Goal: Task Accomplishment & Management: Manage account settings

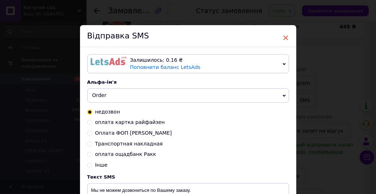
click at [285, 35] on span "×" at bounding box center [285, 38] width 6 height 12
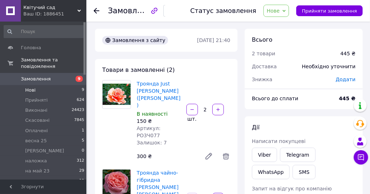
click at [27, 87] on span "Нові" at bounding box center [30, 90] width 10 height 6
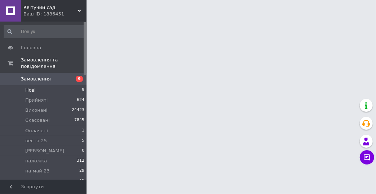
click at [27, 87] on span "Нові" at bounding box center [30, 90] width 10 height 6
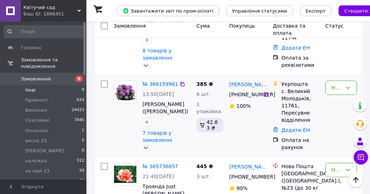
scroll to position [576, 0]
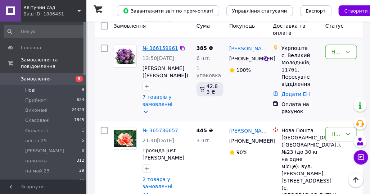
click at [163, 51] on link "№ 366159961" at bounding box center [161, 48] width 36 height 6
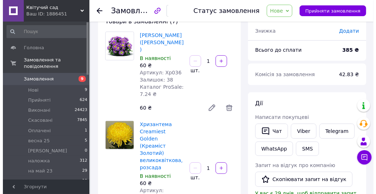
scroll to position [72, 0]
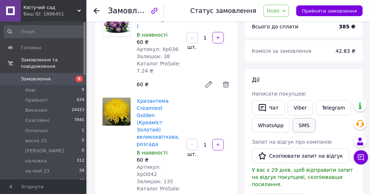
click at [300, 126] on button "SMS" at bounding box center [304, 125] width 23 height 14
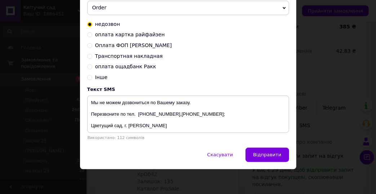
scroll to position [89, 0]
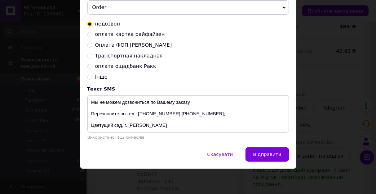
click at [87, 34] on input "оплата картка райфайзен" at bounding box center [89, 33] width 5 height 5
radio input "true"
radio input "false"
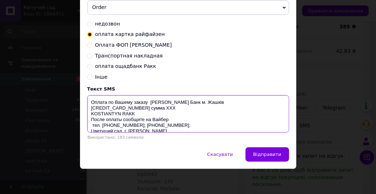
drag, startPoint x: 152, startPoint y: 109, endPoint x: 161, endPoint y: 111, distance: 9.8
click at [161, 111] on textarea "Оплата по Вашему заказу [PERSON_NAME] Банк м. Жашків [CREDIT_CARD_NUMBER] сумма…" at bounding box center [188, 113] width 202 height 37
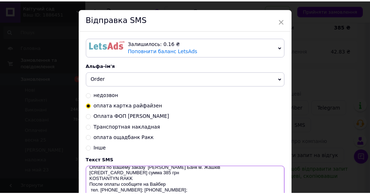
scroll to position [0, 0]
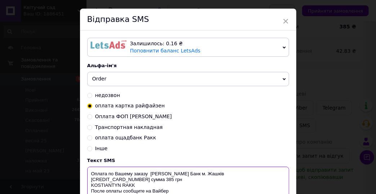
drag, startPoint x: 146, startPoint y: 192, endPoint x: 91, endPoint y: 178, distance: 56.9
click at [91, 178] on textarea "Оплата по Вашему заказу Райффайзен Банк м. Жашків 4239 2200 2143 6174 сумма 385…" at bounding box center [188, 185] width 202 height 37
type textarea "Оплата по Вашему заказу Райффайзен Банк м. Жашків 4239 2200 2143 6174 сумма 385…"
click at [284, 20] on span "×" at bounding box center [285, 21] width 6 height 12
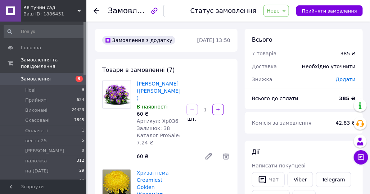
click at [286, 10] on icon at bounding box center [284, 11] width 3 height 2
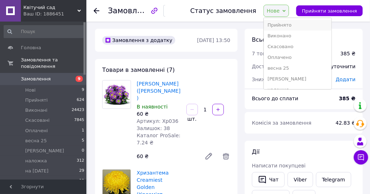
click at [283, 24] on li "Прийнято" at bounding box center [298, 25] width 68 height 11
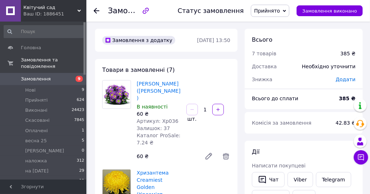
click at [95, 10] on use at bounding box center [97, 11] width 6 height 6
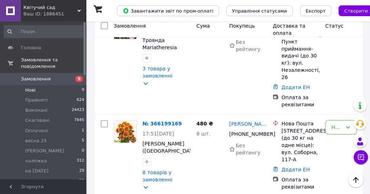
scroll to position [468, 0]
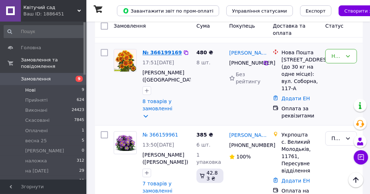
click at [156, 55] on link "№ 366199169" at bounding box center [162, 53] width 39 height 6
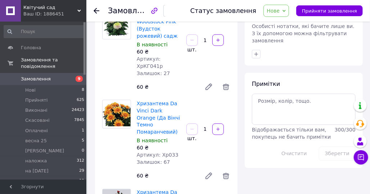
scroll to position [324, 0]
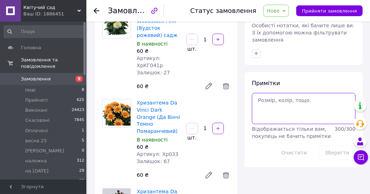
click at [261, 93] on textarea at bounding box center [304, 108] width 104 height 31
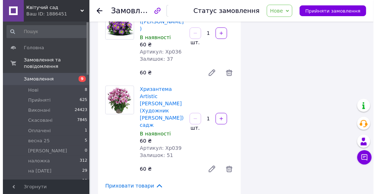
scroll to position [612, 0]
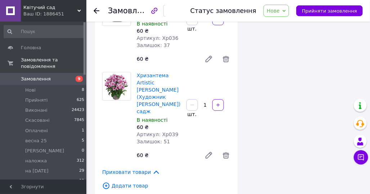
type textarea "dtnjxre"
click at [129, 182] on span "Додати товар" at bounding box center [166, 186] width 128 height 8
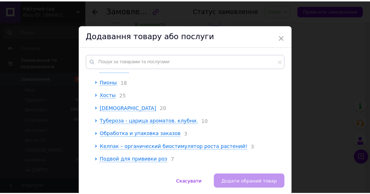
scroll to position [72, 0]
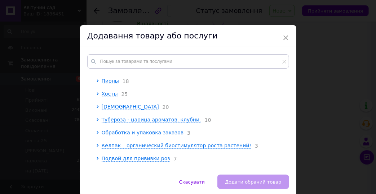
click at [130, 134] on span "Обработка и упаковка заказов" at bounding box center [143, 133] width 82 height 6
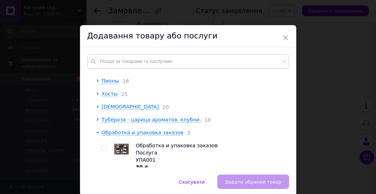
click at [102, 151] on input "checkbox" at bounding box center [104, 148] width 5 height 5
checkbox input "true"
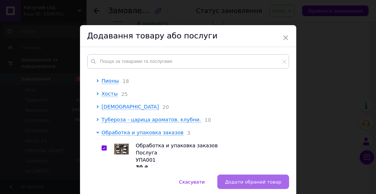
click at [247, 183] on span "Додати обраний товар" at bounding box center [253, 182] width 56 height 5
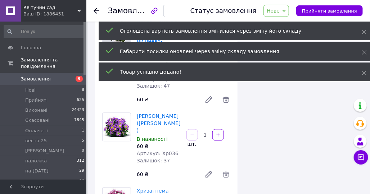
scroll to position [468, 0]
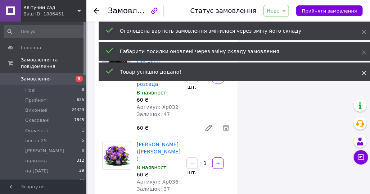
drag, startPoint x: 366, startPoint y: 73, endPoint x: 364, endPoint y: 69, distance: 4.5
click at [366, 73] on icon at bounding box center [364, 73] width 5 height 5
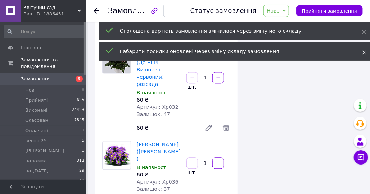
click at [364, 55] on span at bounding box center [364, 52] width 5 height 7
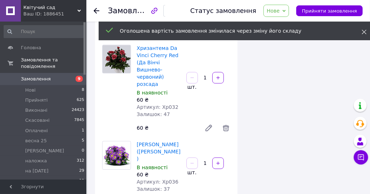
click at [364, 30] on icon at bounding box center [364, 32] width 5 height 5
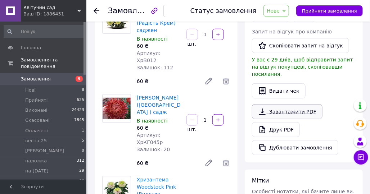
scroll to position [144, 0]
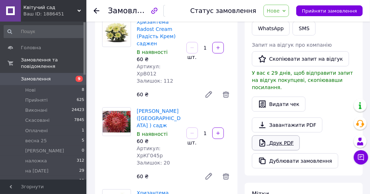
click at [281, 136] on link "Друк PDF" at bounding box center [276, 143] width 48 height 15
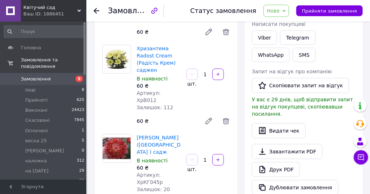
scroll to position [108, 0]
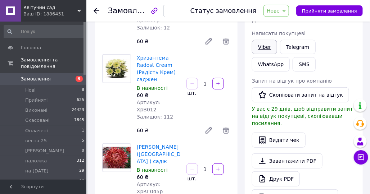
click at [258, 47] on link "Viber" at bounding box center [264, 47] width 25 height 14
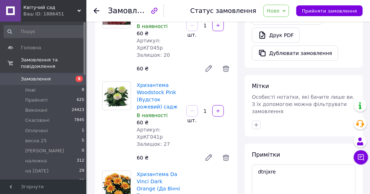
scroll to position [144, 0]
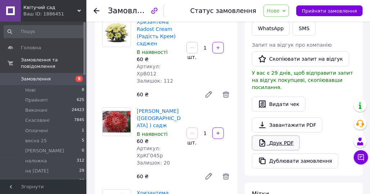
click at [277, 136] on link "Друк PDF" at bounding box center [276, 143] width 48 height 15
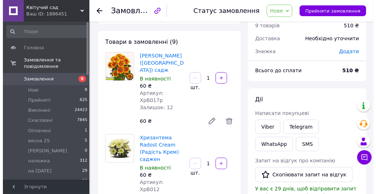
scroll to position [0, 0]
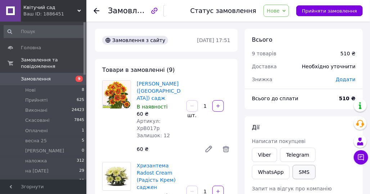
click at [293, 171] on button "SMS" at bounding box center [304, 172] width 23 height 14
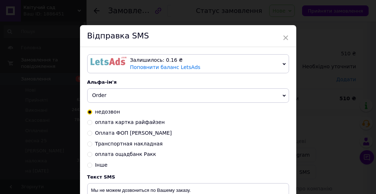
click at [89, 125] on input "оплата картка райфайзен" at bounding box center [89, 122] width 5 height 5
radio input "true"
radio input "false"
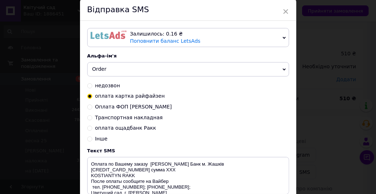
scroll to position [36, 0]
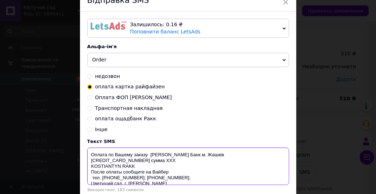
drag, startPoint x: 152, startPoint y: 162, endPoint x: 161, endPoint y: 162, distance: 9.0
click at [161, 162] on textarea "Оплата по Вашему заказу [PERSON_NAME] Банк м. Жашків [CREDIT_CARD_NUMBER] сумма…" at bounding box center [188, 166] width 202 height 37
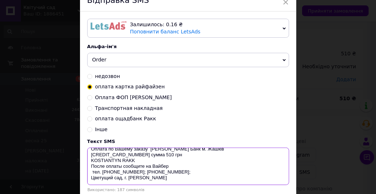
scroll to position [0, 0]
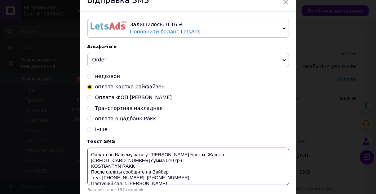
drag, startPoint x: 147, startPoint y: 174, endPoint x: 97, endPoint y: 146, distance: 57.7
click at [97, 146] on div "Текст SMS Оплата по Вашему заказу Райффайзен Банк м. Жашків 4239 2200 2143 6174…" at bounding box center [188, 166] width 202 height 54
type textarea "Оплата по Вашему заказу Райффайзен Банк м. Жашків 4239 2200 2143 6174 сумма 510…"
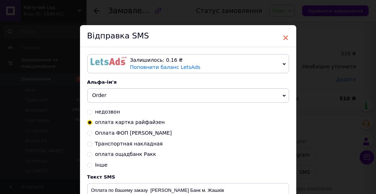
click at [282, 35] on span "×" at bounding box center [285, 38] width 6 height 12
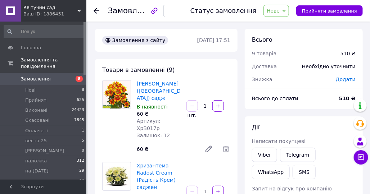
click at [286, 9] on icon at bounding box center [284, 10] width 3 height 3
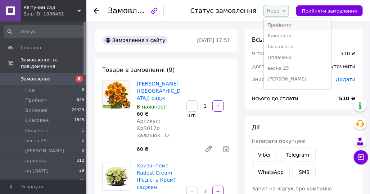
click at [279, 23] on li "Прийнято" at bounding box center [298, 25] width 68 height 11
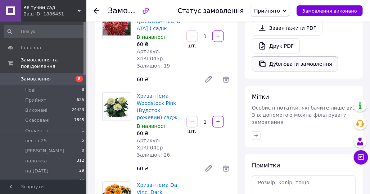
scroll to position [252, 0]
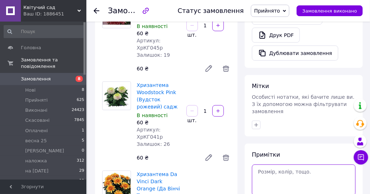
click at [266, 165] on textarea at bounding box center [304, 180] width 104 height 31
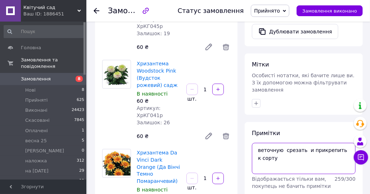
scroll to position [288, 0]
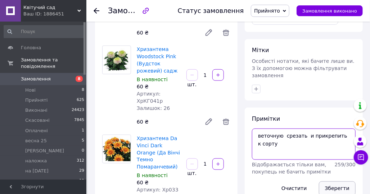
type textarea "веточную срезать и прикрепить к сорту"
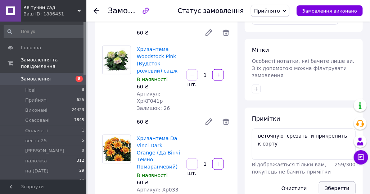
click at [335, 182] on button "Зберегти" at bounding box center [337, 189] width 37 height 14
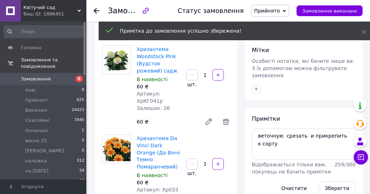
click at [95, 10] on icon at bounding box center [97, 11] width 6 height 6
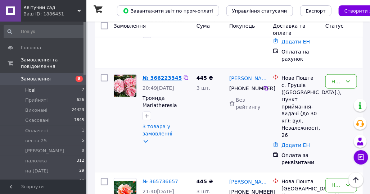
scroll to position [324, 0]
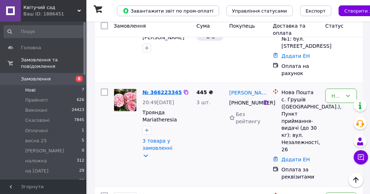
click at [152, 95] on link "№ 366223345" at bounding box center [162, 93] width 39 height 6
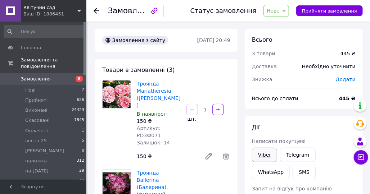
click at [266, 156] on link "Viber" at bounding box center [264, 155] width 25 height 14
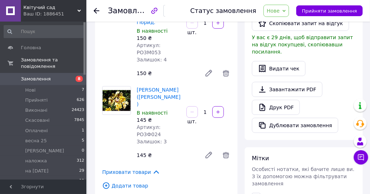
scroll to position [108, 0]
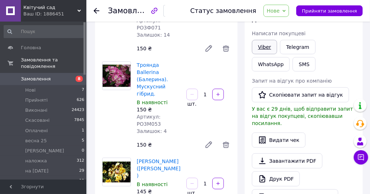
click at [268, 47] on link "Viber" at bounding box center [264, 47] width 25 height 14
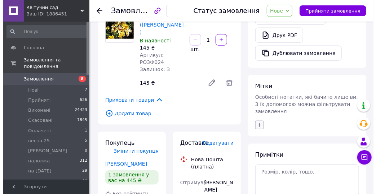
scroll to position [216, 0]
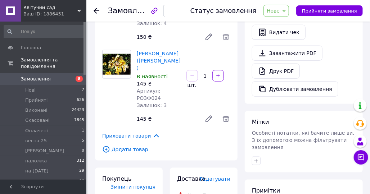
click at [132, 146] on span "Додати товар" at bounding box center [166, 150] width 128 height 8
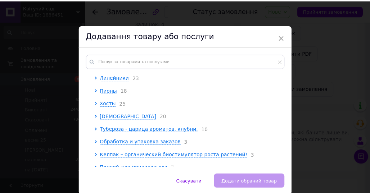
scroll to position [72, 0]
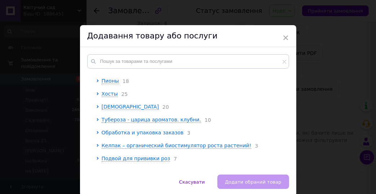
click at [113, 135] on span "Обработка и упаковка заказов" at bounding box center [143, 133] width 82 height 6
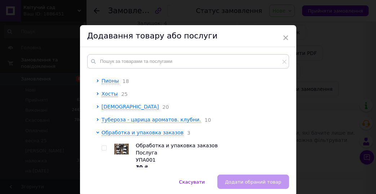
click at [104, 151] on input "checkbox" at bounding box center [104, 148] width 5 height 5
checkbox input "true"
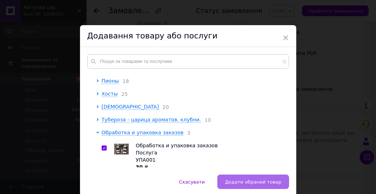
click at [250, 181] on span "Додати обраний товар" at bounding box center [253, 182] width 56 height 5
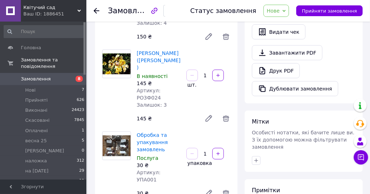
scroll to position [180, 0]
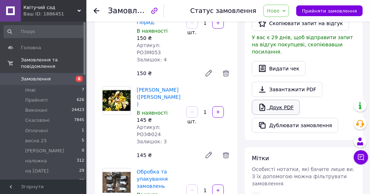
click at [273, 100] on link "Друк PDF" at bounding box center [276, 107] width 48 height 15
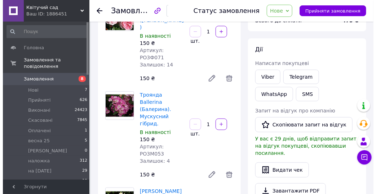
scroll to position [72, 0]
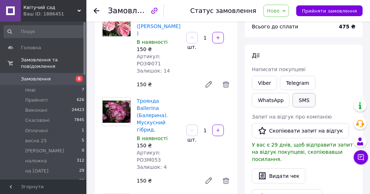
click at [293, 100] on button "SMS" at bounding box center [304, 100] width 23 height 14
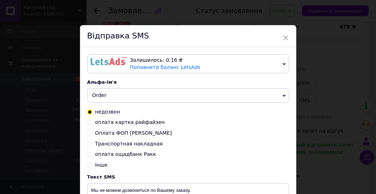
click at [87, 133] on input "Оплата ФОП [PERSON_NAME]" at bounding box center [89, 132] width 5 height 5
radio input "true"
radio input "false"
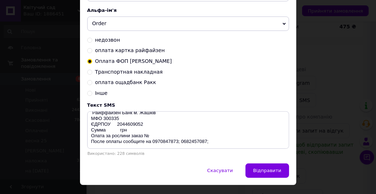
scroll to position [17, 0]
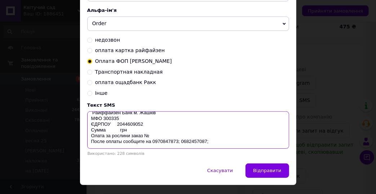
click at [116, 130] on textarea "ФОП Ракк Константин Юхимович Р/рахунок UA353003350000000026005779248 Райффайзен…" at bounding box center [188, 130] width 202 height 37
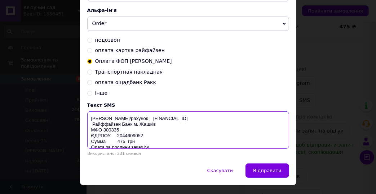
drag, startPoint x: 212, startPoint y: 144, endPoint x: 91, endPoint y: 121, distance: 122.4
click at [91, 121] on textarea "ФОП Ракк Константин Юхимович Р/рахунок UA353003350000000026005779248 Райффайзен…" at bounding box center [188, 130] width 202 height 37
type textarea "ФОП Ракк Константин Юхимович Р/рахунок UA353003350000000026005779248 Райффайзен…"
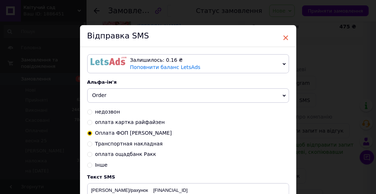
click at [283, 36] on span "×" at bounding box center [285, 38] width 6 height 12
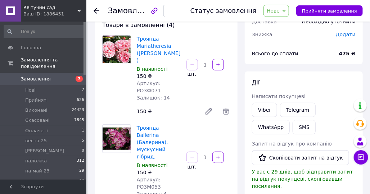
scroll to position [36, 0]
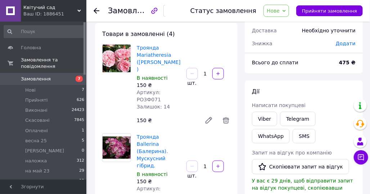
click at [286, 10] on icon at bounding box center [284, 11] width 3 height 2
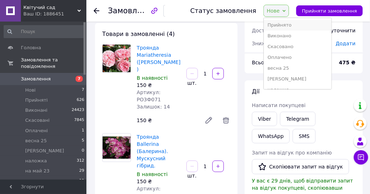
click at [284, 25] on li "Прийнято" at bounding box center [298, 25] width 68 height 11
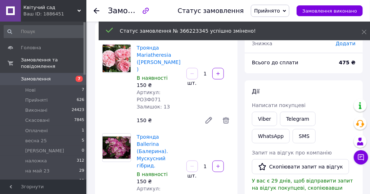
click at [95, 12] on icon at bounding box center [97, 11] width 6 height 6
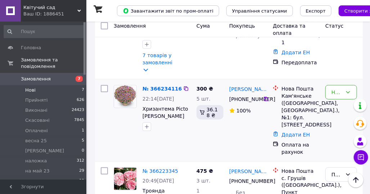
scroll to position [252, 0]
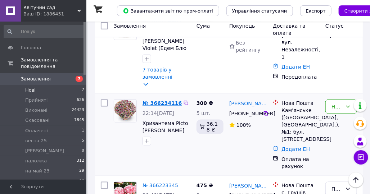
click at [162, 100] on link "№ 366234116" at bounding box center [162, 103] width 39 height 6
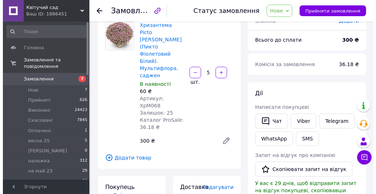
scroll to position [72, 0]
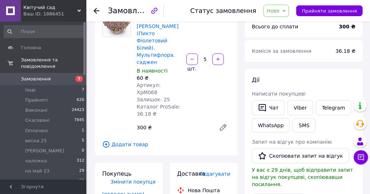
click at [132, 141] on span "Додати товар" at bounding box center [166, 145] width 128 height 8
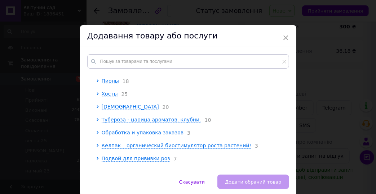
click at [110, 135] on span "Обработка и упаковка заказов" at bounding box center [143, 133] width 82 height 6
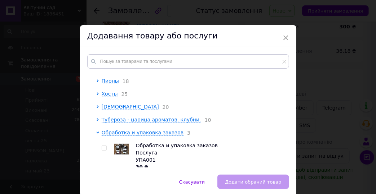
click at [103, 151] on input "checkbox" at bounding box center [104, 148] width 5 height 5
checkbox input "true"
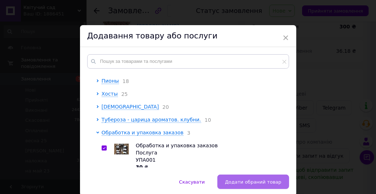
click at [245, 184] on span "Додати обраний товар" at bounding box center [253, 182] width 56 height 5
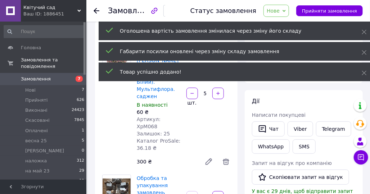
scroll to position [0, 0]
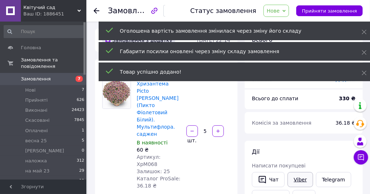
click at [297, 181] on link "Viber" at bounding box center [300, 179] width 25 height 15
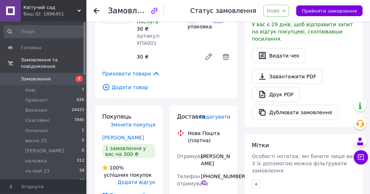
scroll to position [144, 0]
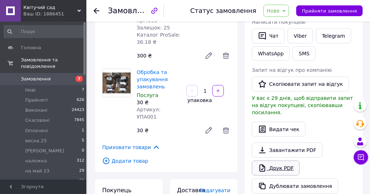
click at [277, 161] on link "Друк PDF" at bounding box center [276, 168] width 48 height 15
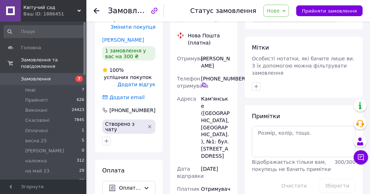
scroll to position [324, 0]
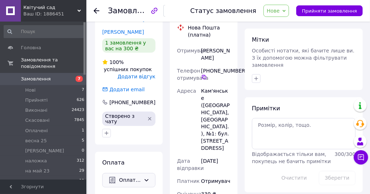
click at [147, 180] on icon at bounding box center [147, 181] width 4 height 2
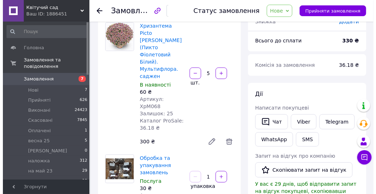
scroll to position [72, 0]
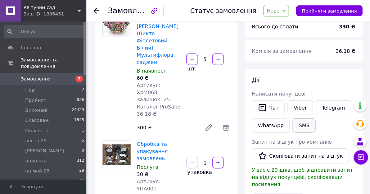
click at [297, 125] on button "SMS" at bounding box center [304, 125] width 23 height 14
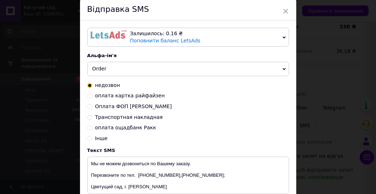
scroll to position [36, 0]
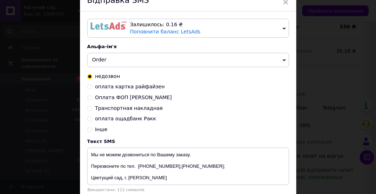
click at [89, 86] on input "оплата картка райфайзен" at bounding box center [89, 86] width 5 height 5
radio input "true"
radio input "false"
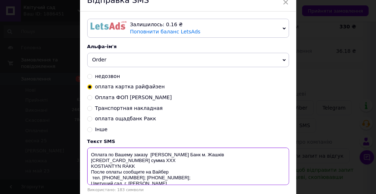
drag, startPoint x: 151, startPoint y: 160, endPoint x: 155, endPoint y: 162, distance: 5.0
click at [160, 163] on textarea "Оплата по Вашему заказу [PERSON_NAME] Банк м. Жашків [CREDIT_CARD_NUMBER] сумма…" at bounding box center [188, 166] width 202 height 37
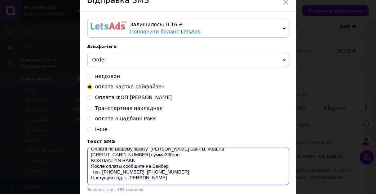
scroll to position [0, 0]
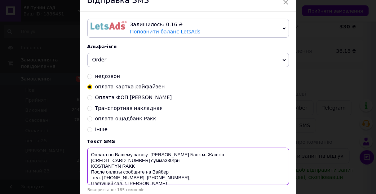
drag, startPoint x: 146, startPoint y: 174, endPoint x: 89, endPoint y: 156, distance: 59.7
click at [89, 156] on textarea "Оплата по Вашему заказу Райффайзен Банк м. Жашків 4239 2200 2143 6174 сумма330г…" at bounding box center [188, 166] width 202 height 37
type textarea "Оплата по Вашему заказу Райффайзен Банк м. Жашків 4239 2200 2143 6174 сумма330г…"
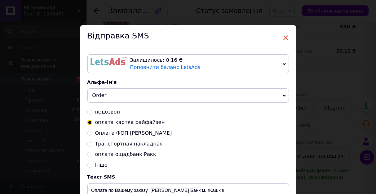
click at [285, 38] on span "×" at bounding box center [285, 38] width 6 height 12
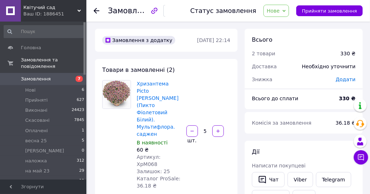
click at [286, 11] on icon at bounding box center [284, 10] width 3 height 3
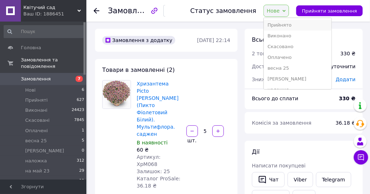
click at [289, 24] on li "Прийнято" at bounding box center [298, 25] width 68 height 11
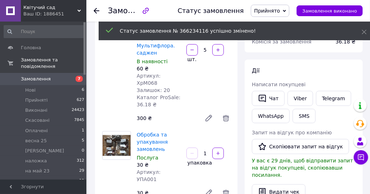
scroll to position [72, 0]
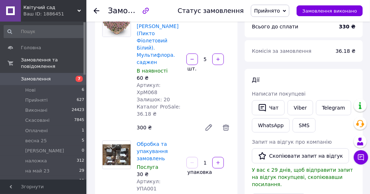
click at [98, 11] on icon at bounding box center [97, 11] width 6 height 6
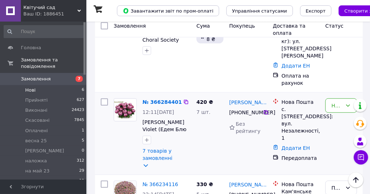
scroll to position [180, 0]
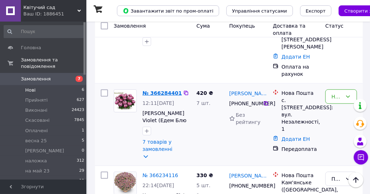
click at [161, 90] on link "№ 366284401" at bounding box center [162, 93] width 39 height 6
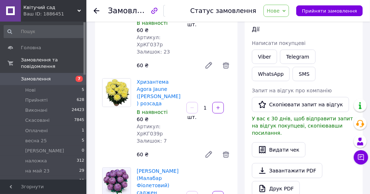
scroll to position [108, 0]
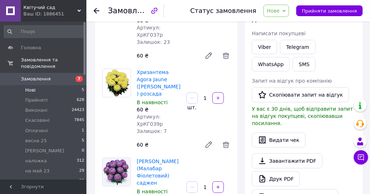
click at [26, 87] on span "Нові" at bounding box center [30, 90] width 10 height 6
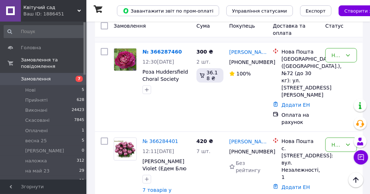
scroll to position [144, 0]
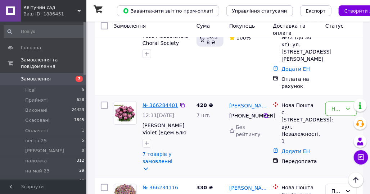
click at [149, 103] on link "№ 366284401" at bounding box center [161, 106] width 36 height 6
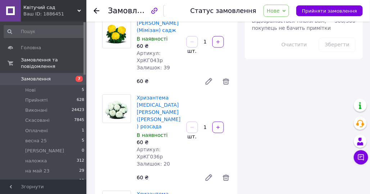
scroll to position [540, 0]
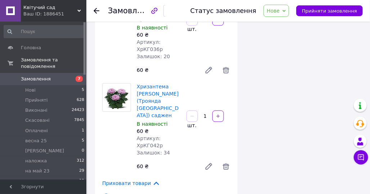
click at [120, 180] on span "Приховати товари" at bounding box center [131, 184] width 58 height 8
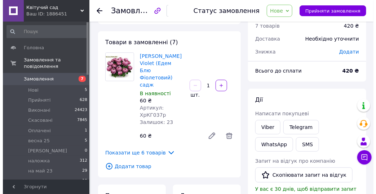
scroll to position [36, 0]
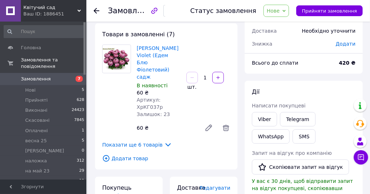
click at [130, 155] on span "Додати товар" at bounding box center [166, 159] width 128 height 8
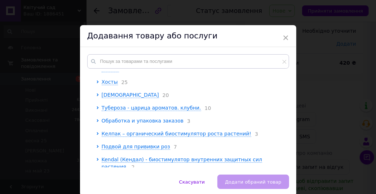
click at [120, 122] on span "Обработка и упаковка заказов" at bounding box center [143, 121] width 82 height 6
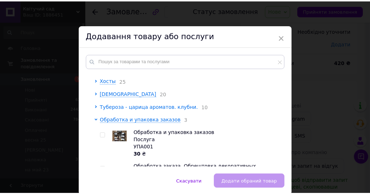
scroll to position [84, 0]
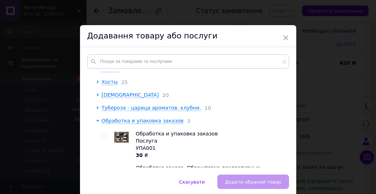
click at [102, 139] on input "checkbox" at bounding box center [104, 136] width 5 height 5
checkbox input "true"
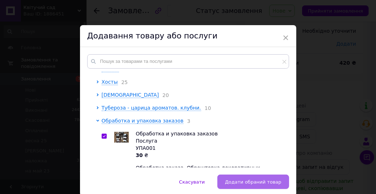
click at [239, 181] on span "Додати обраний товар" at bounding box center [253, 182] width 56 height 5
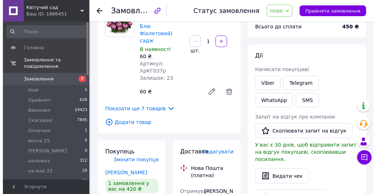
scroll to position [108, 0]
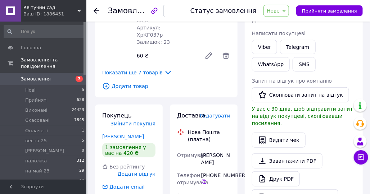
click at [125, 82] on span "Додати товар" at bounding box center [166, 86] width 128 height 8
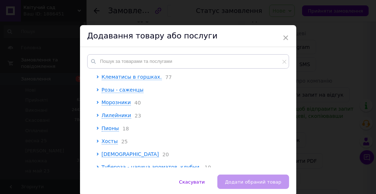
scroll to position [72, 0]
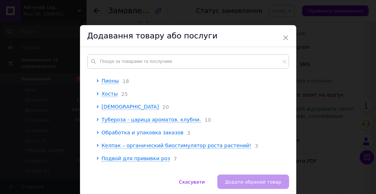
click at [113, 135] on span "Обработка и упаковка заказов" at bounding box center [143, 133] width 82 height 6
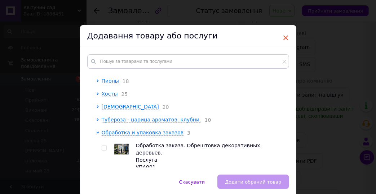
click at [283, 37] on span "×" at bounding box center [285, 38] width 6 height 12
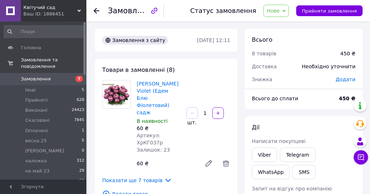
scroll to position [36, 0]
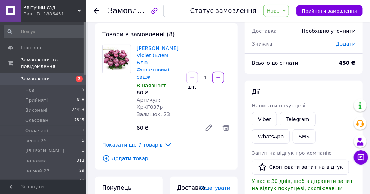
click at [124, 141] on span "Показати ще 7 товарів" at bounding box center [137, 145] width 70 height 8
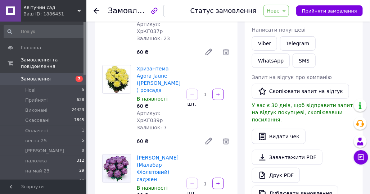
scroll to position [108, 0]
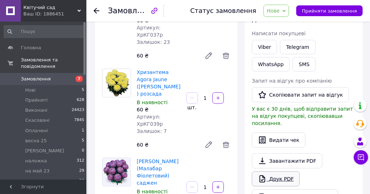
click at [274, 172] on link "Друк PDF" at bounding box center [276, 179] width 48 height 15
click at [264, 46] on link "Viber" at bounding box center [264, 47] width 25 height 14
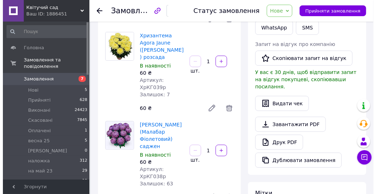
scroll to position [72, 0]
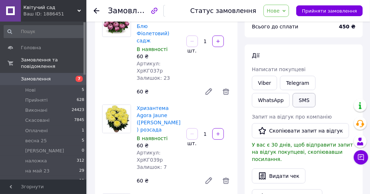
click at [293, 100] on button "SMS" at bounding box center [304, 100] width 23 height 14
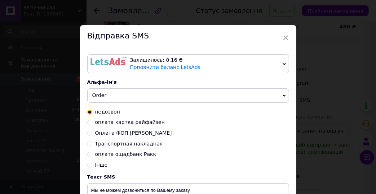
click at [87, 124] on input "оплата картка райфайзен" at bounding box center [89, 122] width 5 height 5
radio input "true"
radio input "false"
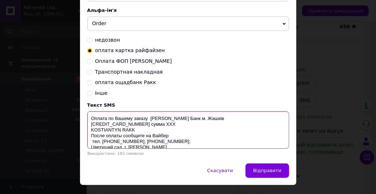
drag, startPoint x: 152, startPoint y: 125, endPoint x: 162, endPoint y: 125, distance: 10.4
click at [162, 125] on textarea "Оплата по Вашему заказу Райффайзен Банк м. Жашків 4239 2200 2143 6174 сумма ХХХ…" at bounding box center [188, 130] width 202 height 37
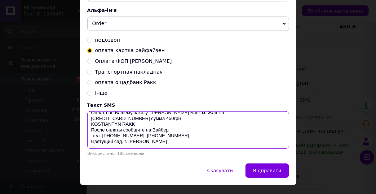
scroll to position [0, 0]
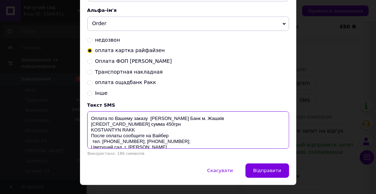
drag, startPoint x: 146, startPoint y: 142, endPoint x: 89, endPoint y: 122, distance: 60.7
click at [89, 122] on textarea "Оплата по Вашему заказу Райффайзен Банк м. Жашків 4239 2200 2143 6174 сумма 450…" at bounding box center [188, 130] width 202 height 37
type textarea "Оплата по Вашему заказу Райффайзен Банк м. Жашків 4239 2200 2143 6174 сумма 450…"
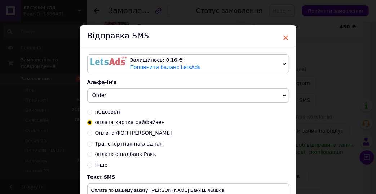
click at [284, 38] on span "×" at bounding box center [285, 38] width 6 height 12
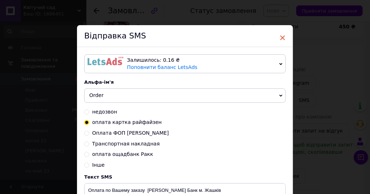
click at [280, 38] on span "×" at bounding box center [282, 38] width 6 height 12
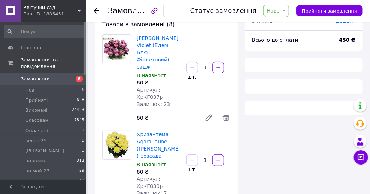
scroll to position [36, 0]
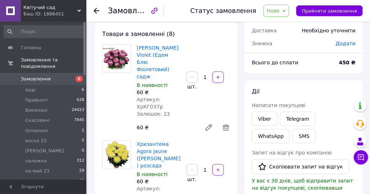
click at [286, 10] on icon at bounding box center [284, 10] width 3 height 3
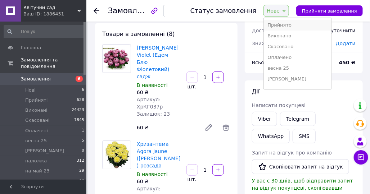
click at [287, 26] on li "Прийнято" at bounding box center [298, 25] width 68 height 11
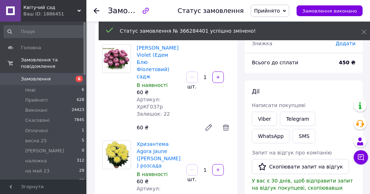
click at [95, 11] on icon at bounding box center [97, 11] width 6 height 6
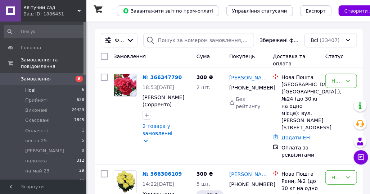
click at [29, 87] on span "Нові" at bounding box center [30, 90] width 10 height 6
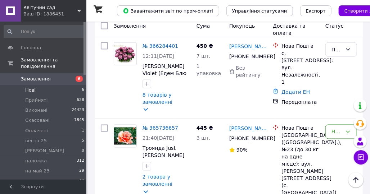
scroll to position [360, 0]
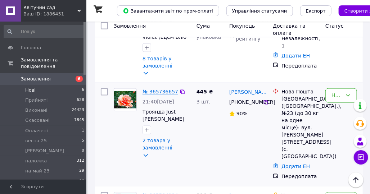
click at [147, 89] on link "№ 365736657" at bounding box center [161, 92] width 36 height 6
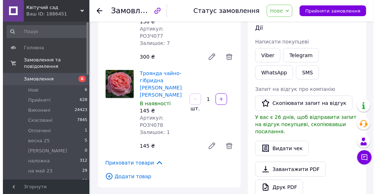
scroll to position [108, 0]
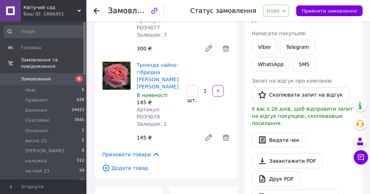
click at [116, 165] on span "Додати товар" at bounding box center [166, 169] width 128 height 8
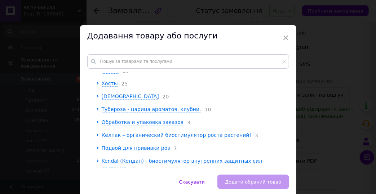
scroll to position [84, 0]
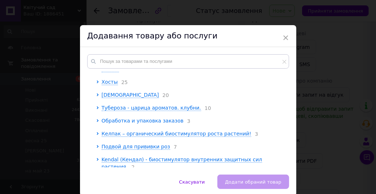
click at [105, 124] on span "Обработка и упаковка заказов" at bounding box center [143, 121] width 82 height 6
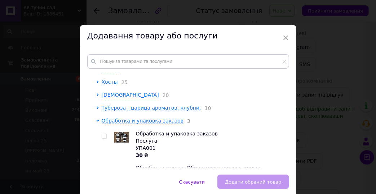
click at [102, 139] on input "checkbox" at bounding box center [104, 136] width 5 height 5
checkbox input "true"
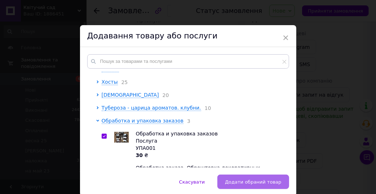
click at [251, 182] on span "Додати обраний товар" at bounding box center [253, 182] width 56 height 5
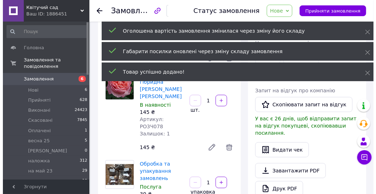
scroll to position [108, 0]
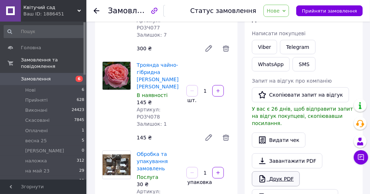
click at [275, 172] on link "Друк PDF" at bounding box center [276, 179] width 48 height 15
click at [293, 66] on button "SMS" at bounding box center [304, 64] width 23 height 14
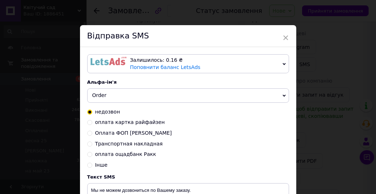
click at [88, 124] on input "оплата картка райфайзен" at bounding box center [89, 122] width 5 height 5
radio input "true"
radio input "false"
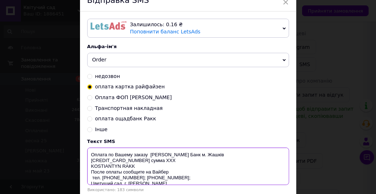
drag, startPoint x: 152, startPoint y: 161, endPoint x: 162, endPoint y: 162, distance: 10.1
click at [162, 162] on textarea "Оплата по Вашему заказу Райффайзен Банк м. Жашків 4239 2200 2143 6174 сумма ХХХ…" at bounding box center [188, 166] width 202 height 37
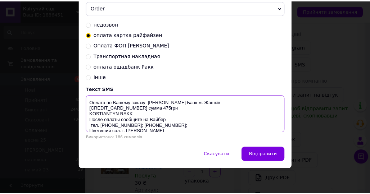
scroll to position [12, 0]
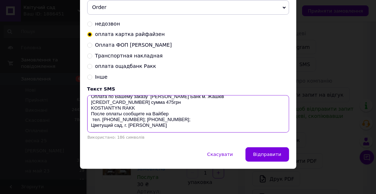
drag, startPoint x: 147, startPoint y: 121, endPoint x: 173, endPoint y: 107, distance: 29.7
click at [173, 107] on textarea "Оплата по Вашему заказу Райффайзен Банк м. Жашків 4239 2200 2143 6174 сумма 475…" at bounding box center [188, 113] width 202 height 37
click at [191, 122] on textarea "Оплата по Вашему заказу Райффайзен Банк м. Жашків 4239 2200 2143 6174 сумма 475…" at bounding box center [188, 113] width 202 height 37
type textarea "Оплата по Вашему заказу Райффайзен Банк м. Жашків 4239 2200 2143 6174 сумма 475…"
click at [309, 174] on div "× Відправка SMS Залишилось: 0.16 ₴ Поповнити баланс LetsAds Залишилось: 123.95 …" at bounding box center [188, 97] width 376 height 194
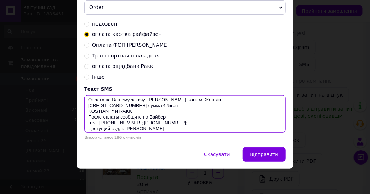
scroll to position [0, 0]
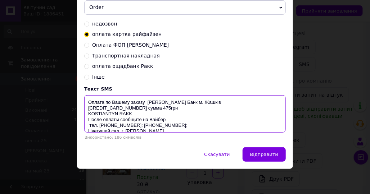
drag, startPoint x: 142, startPoint y: 123, endPoint x: 96, endPoint y: 109, distance: 48.1
click at [87, 105] on textarea "Оплата по Вашему заказу Райффайзен Банк м. Жашків 4239 2200 2143 6174 сумма 475…" at bounding box center [185, 113] width 202 height 37
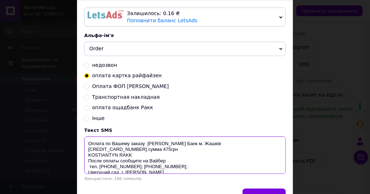
scroll to position [17, 0]
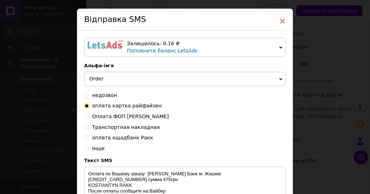
click at [283, 21] on span "×" at bounding box center [282, 21] width 6 height 12
click at [281, 19] on span "×" at bounding box center [282, 21] width 6 height 12
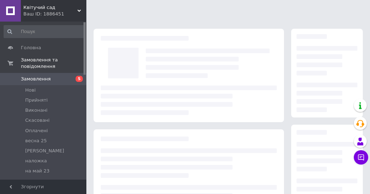
scroll to position [108, 0]
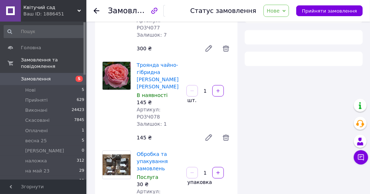
click at [286, 10] on icon at bounding box center [284, 10] width 3 height 3
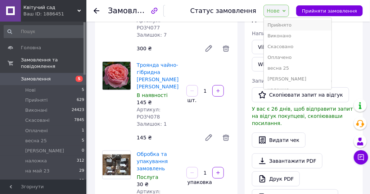
click at [280, 25] on li "Прийнято" at bounding box center [298, 25] width 68 height 11
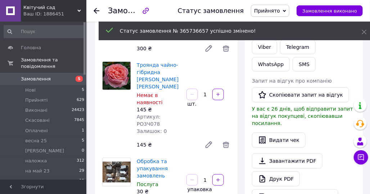
click at [95, 10] on use at bounding box center [97, 11] width 6 height 6
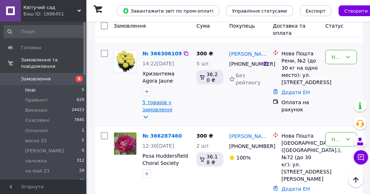
scroll to position [180, 0]
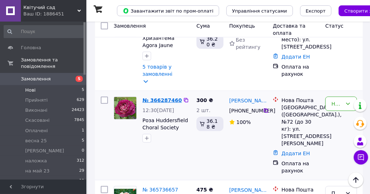
click at [159, 98] on link "№ 366287460" at bounding box center [162, 101] width 39 height 6
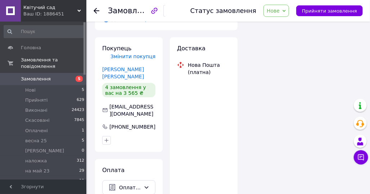
scroll to position [180, 0]
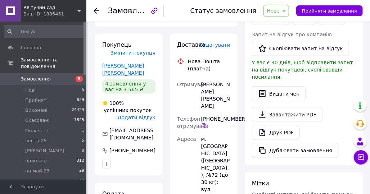
click at [120, 63] on link "[PERSON_NAME] [PERSON_NAME]" at bounding box center [123, 69] width 42 height 13
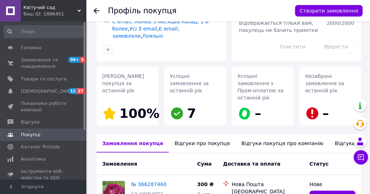
scroll to position [144, 0]
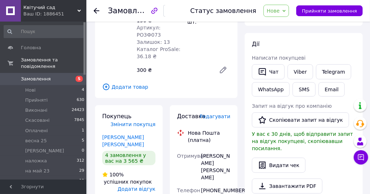
scroll to position [99, 0]
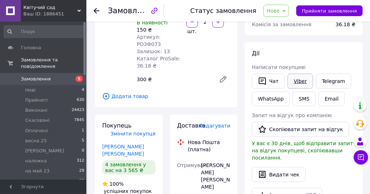
click at [300, 81] on link "Viber" at bounding box center [300, 81] width 25 height 15
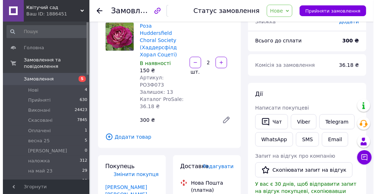
scroll to position [72, 0]
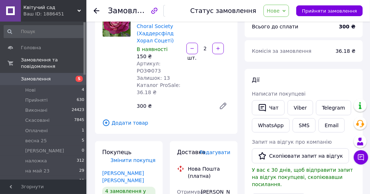
click at [128, 119] on span "Додати товар" at bounding box center [166, 123] width 128 height 8
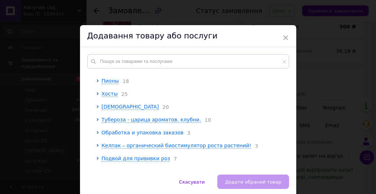
click at [117, 135] on span "Обработка и упаковка заказов" at bounding box center [143, 133] width 82 height 6
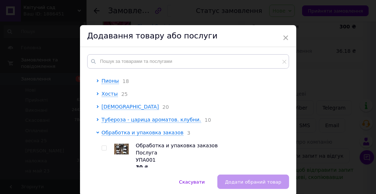
click at [102, 151] on input "checkbox" at bounding box center [104, 148] width 5 height 5
checkbox input "true"
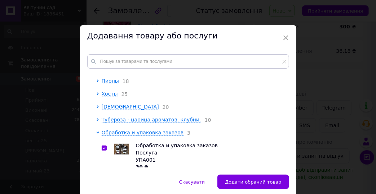
click at [233, 183] on span "Додати обраний товар" at bounding box center [253, 182] width 56 height 5
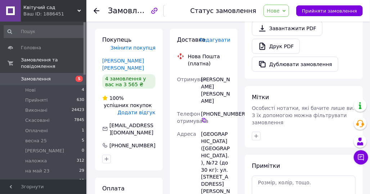
scroll to position [288, 0]
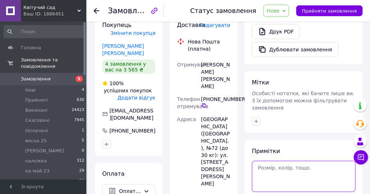
click at [264, 161] on textarea at bounding box center [304, 176] width 104 height 31
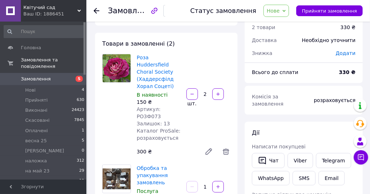
scroll to position [36, 0]
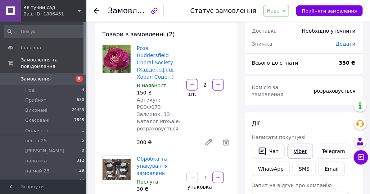
click at [300, 144] on link "Viber" at bounding box center [300, 151] width 25 height 15
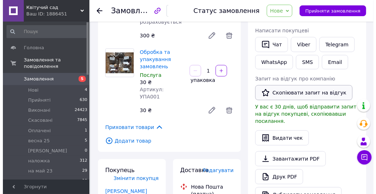
scroll to position [144, 0]
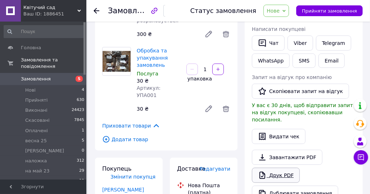
click at [274, 168] on link "Друк PDF" at bounding box center [276, 175] width 48 height 15
click at [300, 54] on button "SMS" at bounding box center [304, 61] width 23 height 14
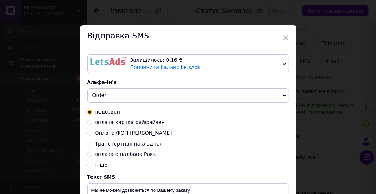
click at [89, 122] on input "оплата картка райфайзен" at bounding box center [89, 122] width 5 height 5
radio input "true"
radio input "false"
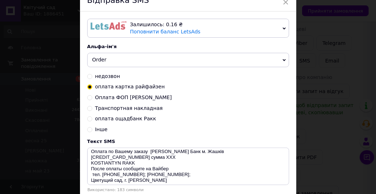
scroll to position [0, 0]
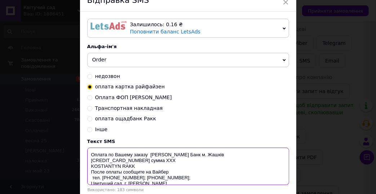
drag, startPoint x: 151, startPoint y: 161, endPoint x: 162, endPoint y: 162, distance: 10.8
click at [162, 162] on textarea "Оплата по Вашему заказу Райффайзен Банк м. Жашків 4239 2200 2143 6174 сумма ХХХ…" at bounding box center [188, 166] width 202 height 37
drag, startPoint x: 145, startPoint y: 177, endPoint x: 88, endPoint y: 157, distance: 60.1
click at [88, 157] on textarea "Оплата по Вашему заказу Райффайзен Банк м. Жашків 4239 2200 2143 6174 сумма 330…" at bounding box center [188, 166] width 202 height 37
type textarea "Оплата по Вашему заказу Райффайзен Банк м. Жашків 4239 2200 2143 6174 сумма 330…"
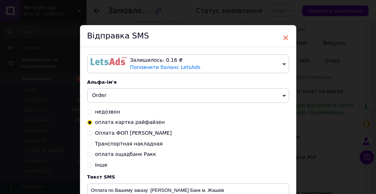
click at [284, 37] on span "×" at bounding box center [285, 38] width 6 height 12
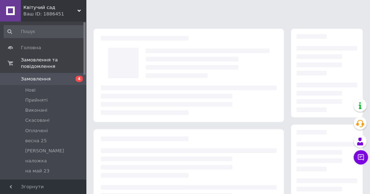
scroll to position [135, 0]
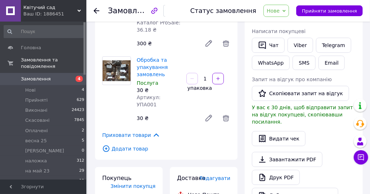
click at [286, 11] on icon at bounding box center [284, 10] width 3 height 3
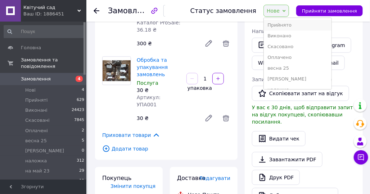
click at [283, 25] on li "Прийнято" at bounding box center [298, 25] width 68 height 11
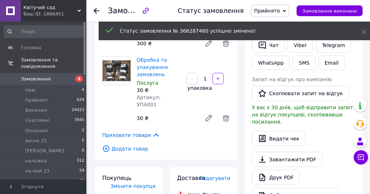
click at [97, 10] on icon at bounding box center [97, 11] width 6 height 6
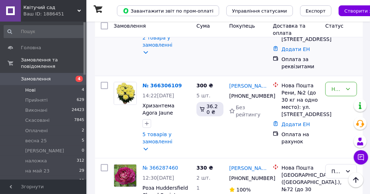
scroll to position [108, 0]
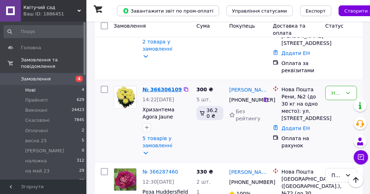
click at [154, 91] on link "№ 366306109" at bounding box center [162, 90] width 39 height 6
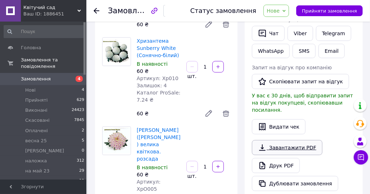
scroll to position [108, 0]
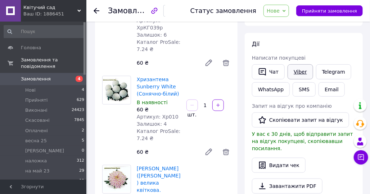
click at [293, 72] on link "Viber" at bounding box center [300, 71] width 25 height 15
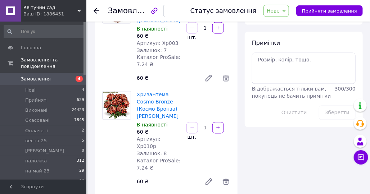
scroll to position [396, 0]
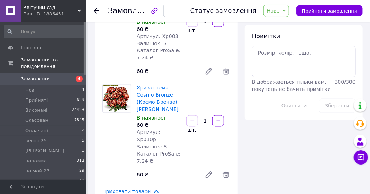
click at [94, 10] on use at bounding box center [97, 11] width 6 height 6
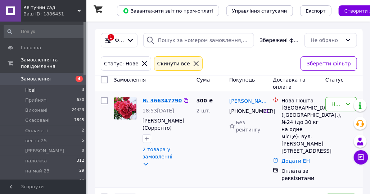
click at [161, 100] on link "№ 366347790" at bounding box center [162, 101] width 39 height 6
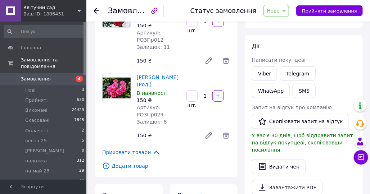
scroll to position [72, 0]
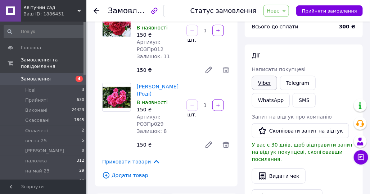
click at [268, 82] on link "Viber" at bounding box center [264, 83] width 25 height 14
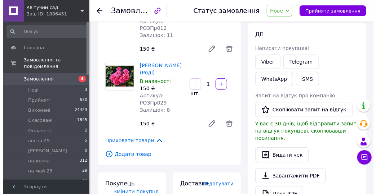
scroll to position [108, 0]
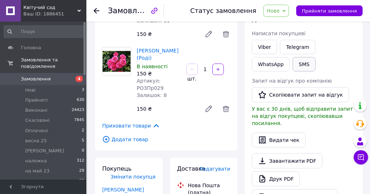
click at [293, 62] on button "SMS" at bounding box center [304, 64] width 23 height 14
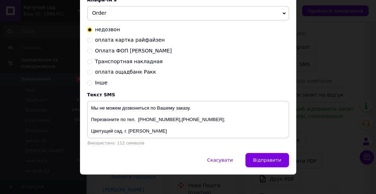
scroll to position [89, 0]
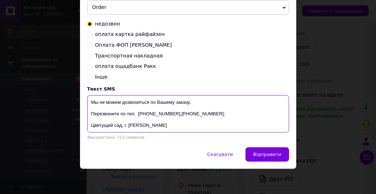
drag, startPoint x: 144, startPoint y: 126, endPoint x: 100, endPoint y: 106, distance: 49.0
click at [91, 102] on textarea "Мы не можем дозвониться по Вашему заказу. Перезвоните по тел. [PHONE_NUMBER],[P…" at bounding box center [188, 113] width 202 height 37
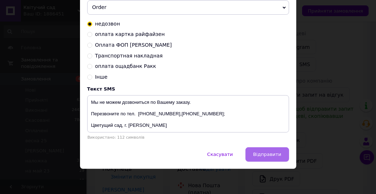
click at [264, 157] on span "Відправити" at bounding box center [267, 154] width 28 height 5
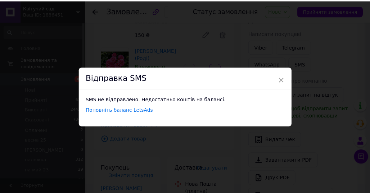
scroll to position [0, 0]
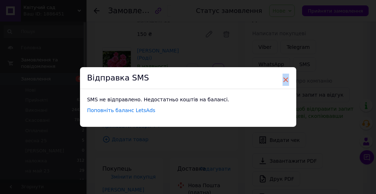
click at [285, 77] on span "×" at bounding box center [285, 80] width 6 height 12
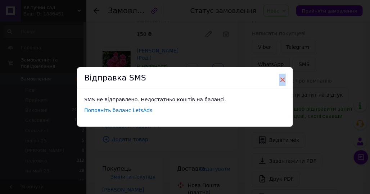
click at [284, 76] on span "×" at bounding box center [282, 80] width 6 height 12
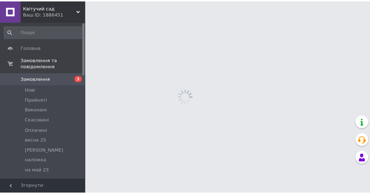
scroll to position [108, 0]
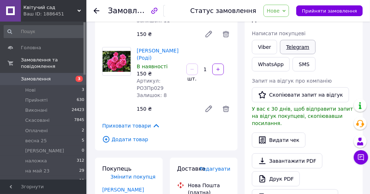
click at [291, 46] on link "Telegram" at bounding box center [297, 47] width 35 height 14
